Goal: Register for event/course

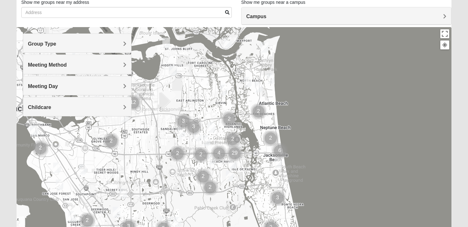
scroll to position [48, 0]
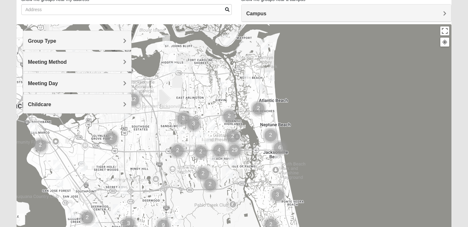
click at [271, 75] on img "Mixed Lammie 32233" at bounding box center [271, 75] width 8 height 11
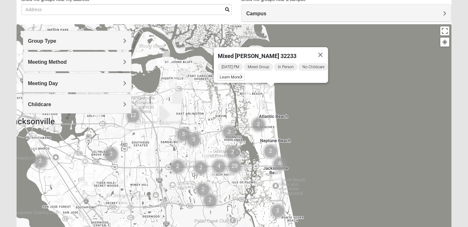
click at [248, 95] on img "1825 Mixed Curry 32233" at bounding box center [248, 95] width 8 height 11
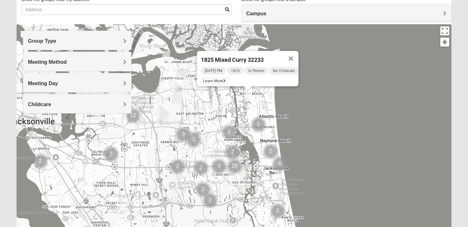
click at [259, 100] on img "Mens McCann 32233" at bounding box center [259, 100] width 8 height 11
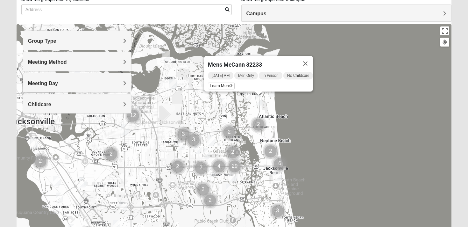
click at [206, 151] on img "Womens Parker/Vereen 32246" at bounding box center [207, 153] width 8 height 11
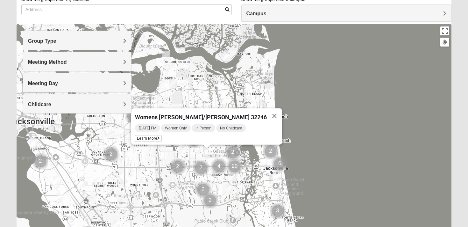
click at [320, 126] on div "Womens [PERSON_NAME]/[PERSON_NAME] 32246 [DATE] PM Women Only In Person No Chil…" at bounding box center [234, 151] width 435 height 255
click at [267, 113] on button "Close" at bounding box center [274, 115] width 15 height 15
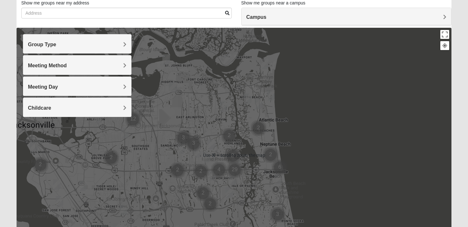
scroll to position [45, 0]
click at [322, 117] on div "To navigate, press the arrow keys." at bounding box center [234, 155] width 435 height 255
click at [279, 20] on h4 "Campus" at bounding box center [346, 17] width 200 height 6
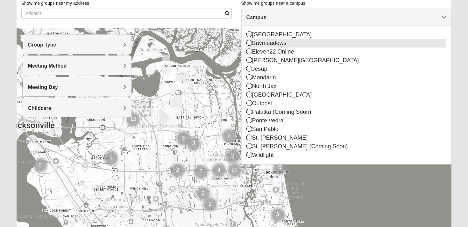
click at [249, 43] on icon at bounding box center [249, 43] width 6 height 6
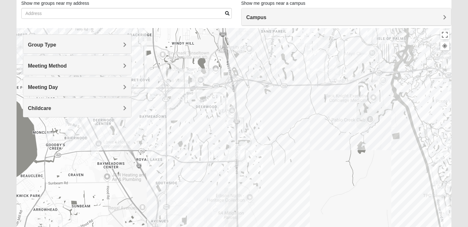
click at [231, 157] on img "Baymeadows" at bounding box center [234, 151] width 11 height 15
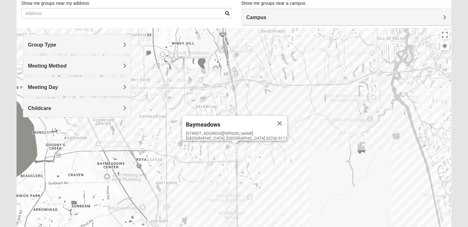
click at [229, 156] on img "Baymeadows" at bounding box center [234, 151] width 11 height 15
click at [228, 159] on div "Baymeadows [STREET_ADDRESS][PERSON_NAME]" at bounding box center [234, 155] width 435 height 255
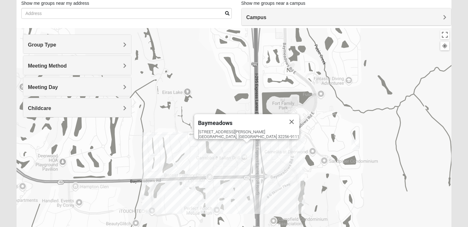
click at [77, 46] on h4 "Group Type" at bounding box center [77, 45] width 99 height 6
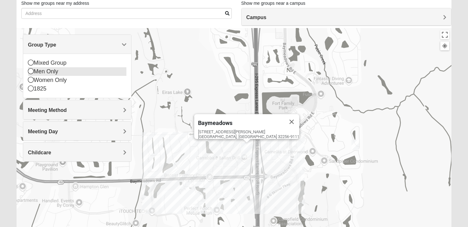
click at [47, 74] on div "Men Only" at bounding box center [77, 71] width 99 height 9
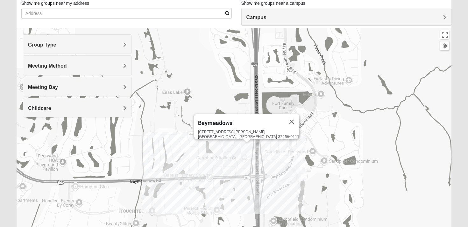
click at [76, 69] on div "Meeting Method" at bounding box center [77, 65] width 108 height 19
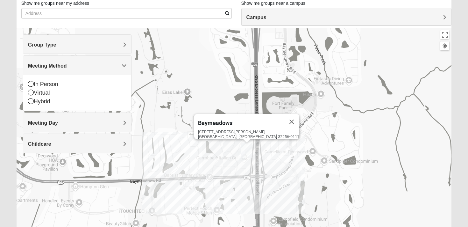
click at [76, 69] on div "Meeting Method" at bounding box center [77, 65] width 108 height 19
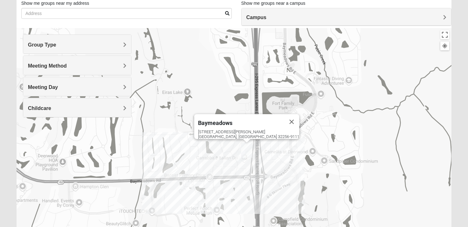
click at [67, 89] on h4 "Meeting Day" at bounding box center [77, 87] width 99 height 6
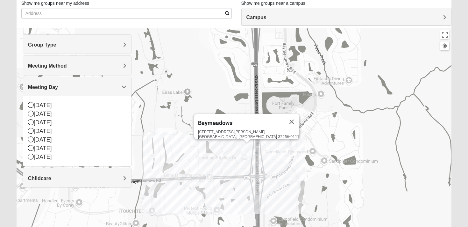
click at [67, 89] on h4 "Meeting Day" at bounding box center [77, 87] width 99 height 6
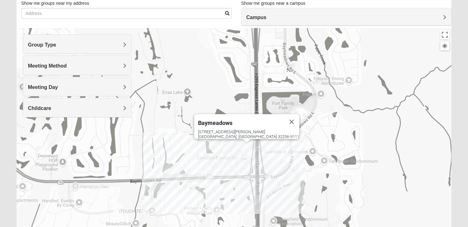
click at [64, 109] on h4 "Childcare" at bounding box center [77, 108] width 99 height 6
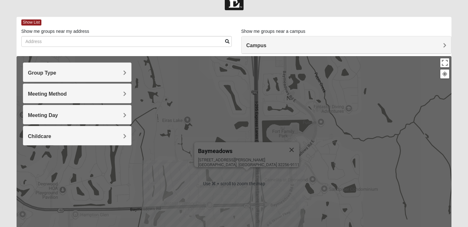
scroll to position [13, 0]
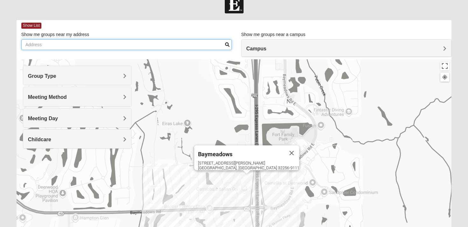
click at [164, 44] on input "Show me groups near my address" at bounding box center [126, 44] width 210 height 11
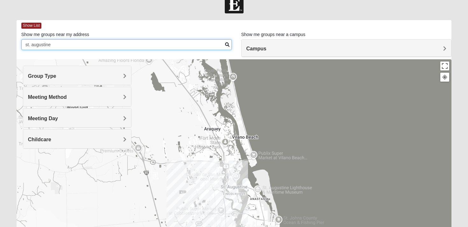
type input "st. augustine"
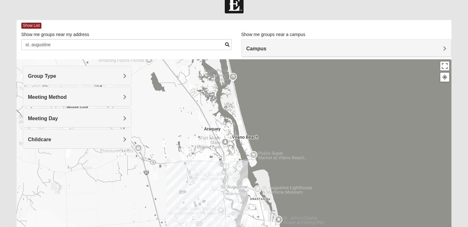
drag, startPoint x: 304, startPoint y: 153, endPoint x: 319, endPoint y: 88, distance: 67.1
click at [319, 88] on div "Baymeadows [STREET_ADDRESS][PERSON_NAME]" at bounding box center [234, 186] width 435 height 255
click at [33, 24] on span "Show List" at bounding box center [31, 26] width 20 height 6
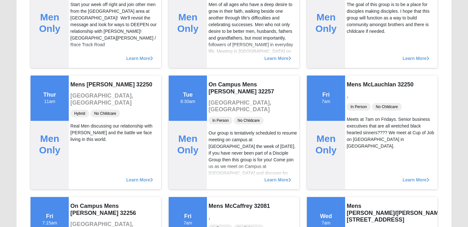
scroll to position [0, 0]
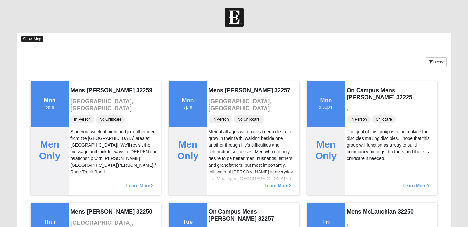
click at [31, 38] on span "Show Map" at bounding box center [32, 39] width 22 height 6
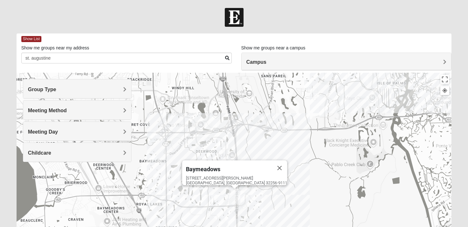
click at [364, 103] on img "Mens Schell 32224" at bounding box center [365, 101] width 8 height 11
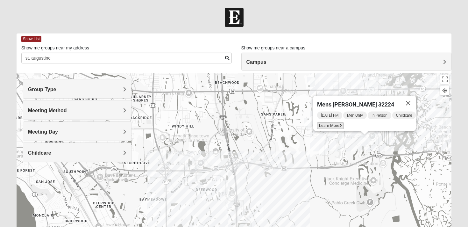
click at [327, 122] on span "Learn More" at bounding box center [330, 125] width 27 height 7
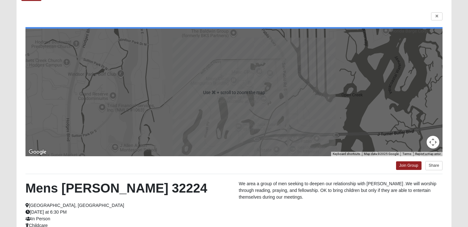
scroll to position [40, 0]
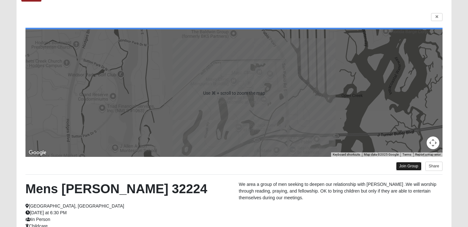
click at [410, 169] on link "Join Group" at bounding box center [408, 166] width 25 height 9
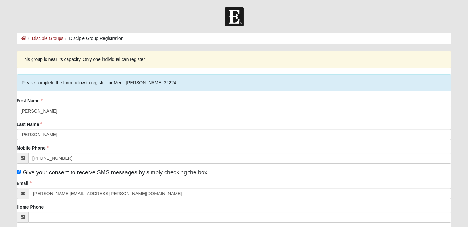
scroll to position [0, 0]
